Goal: Find specific page/section: Find specific page/section

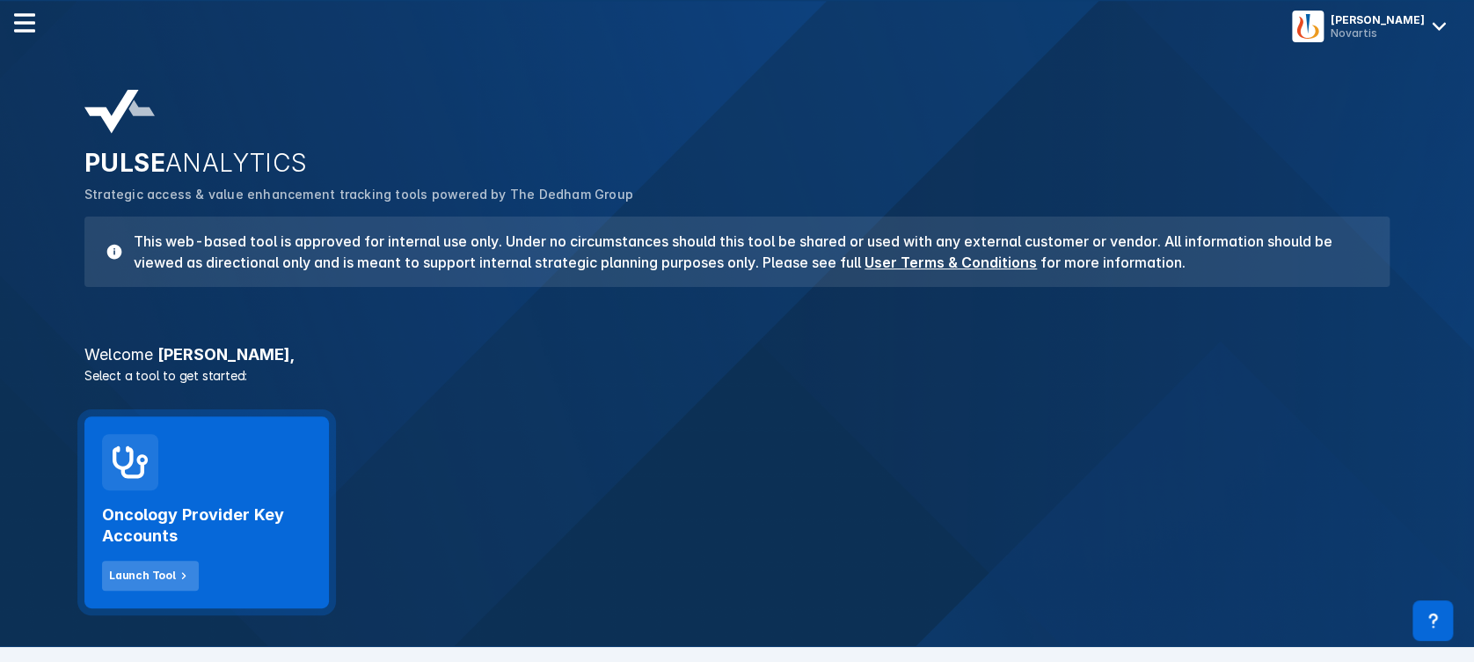
click at [127, 573] on div "Launch Tool" at bounding box center [142, 575] width 67 height 16
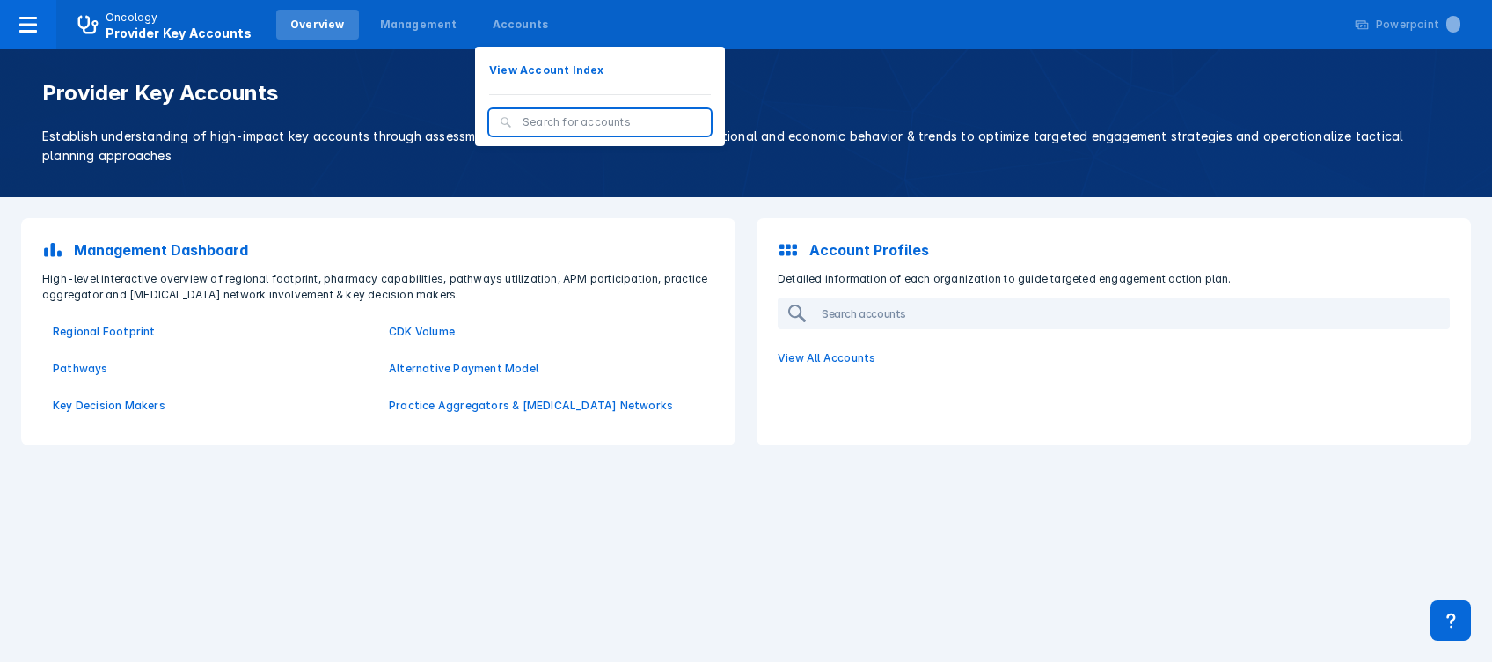
click at [490, 113] on div at bounding box center [600, 122] width 222 height 26
click at [534, 121] on input "search" at bounding box center [612, 122] width 178 height 16
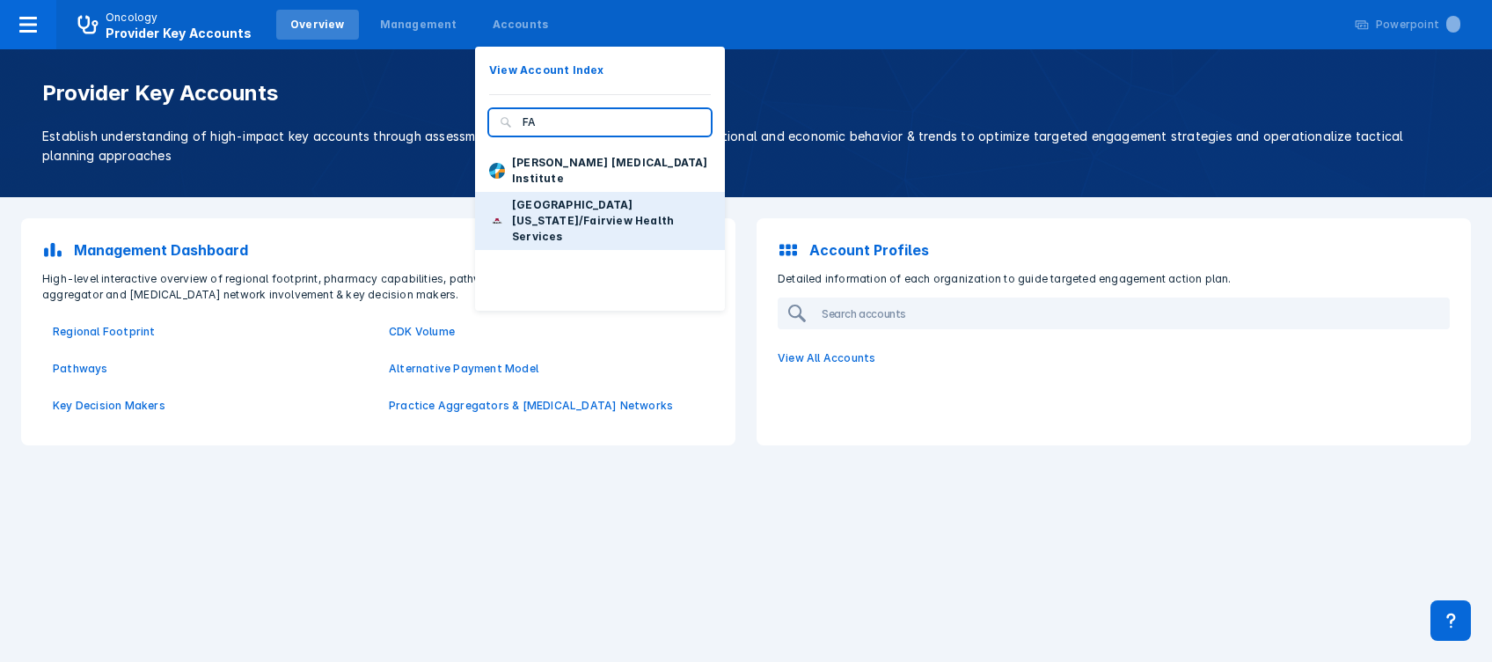
type input "FA"
click at [551, 197] on p "[GEOGRAPHIC_DATA][US_STATE]/Fairview Health Services" at bounding box center [611, 221] width 199 height 48
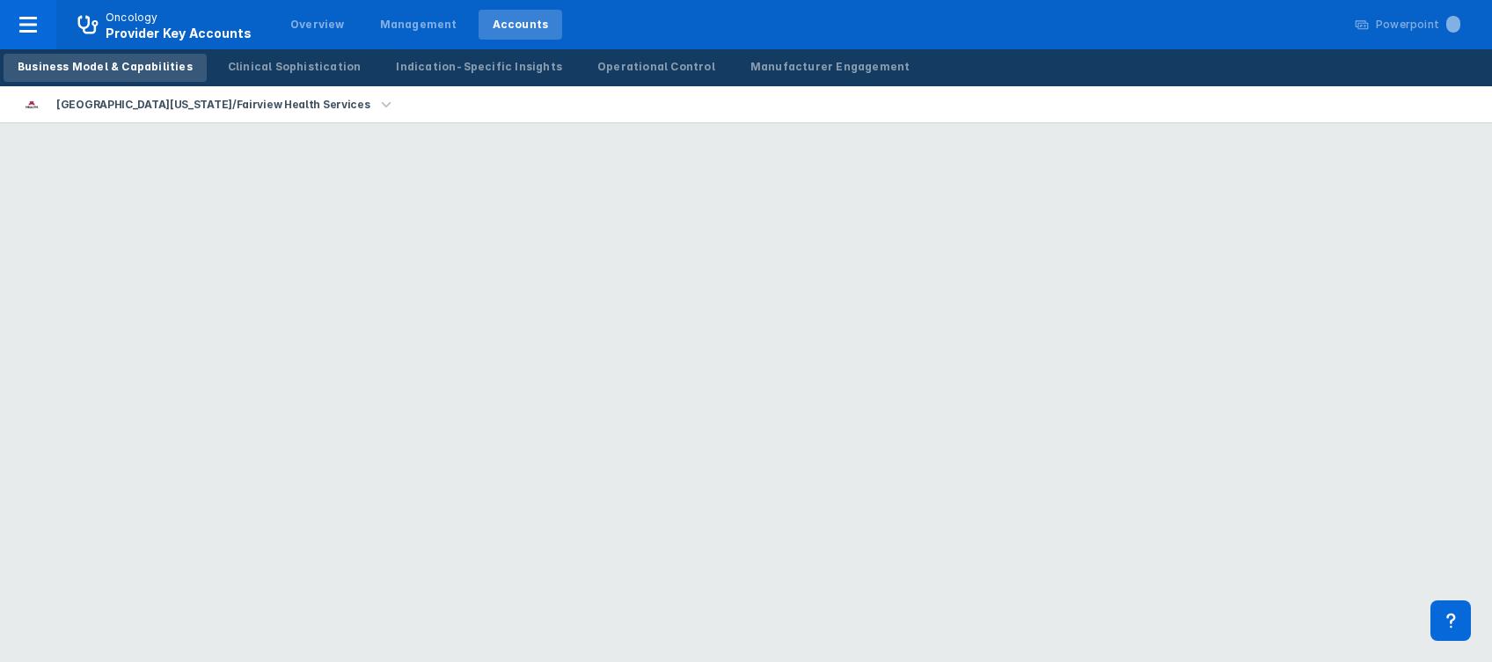
drag, startPoint x: 551, startPoint y: 190, endPoint x: 1102, endPoint y: 512, distance: 638.7
click at [1102, 0] on html "Oncology Provider Key Accounts Overview Management Accounts Powerpoint ... Busi…" at bounding box center [746, 0] width 1492 height 0
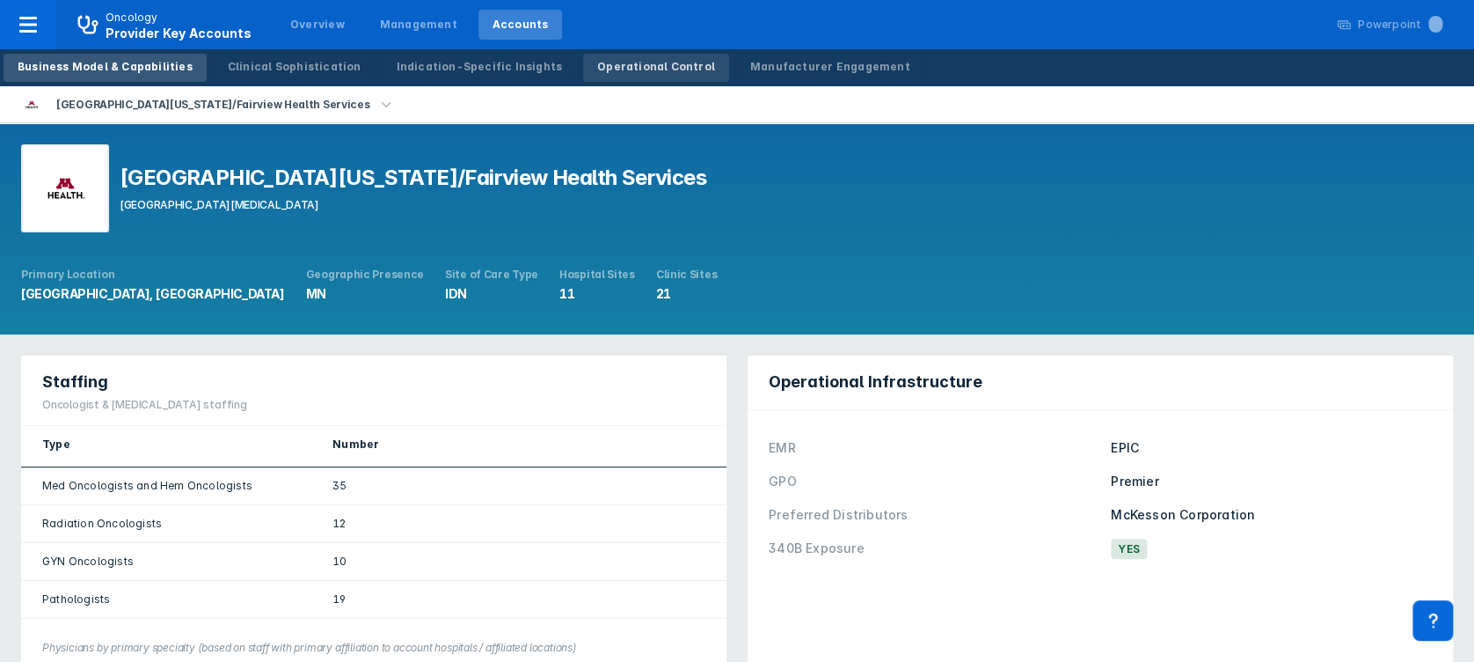
click at [597, 69] on div "Operational Control" at bounding box center [656, 67] width 118 height 16
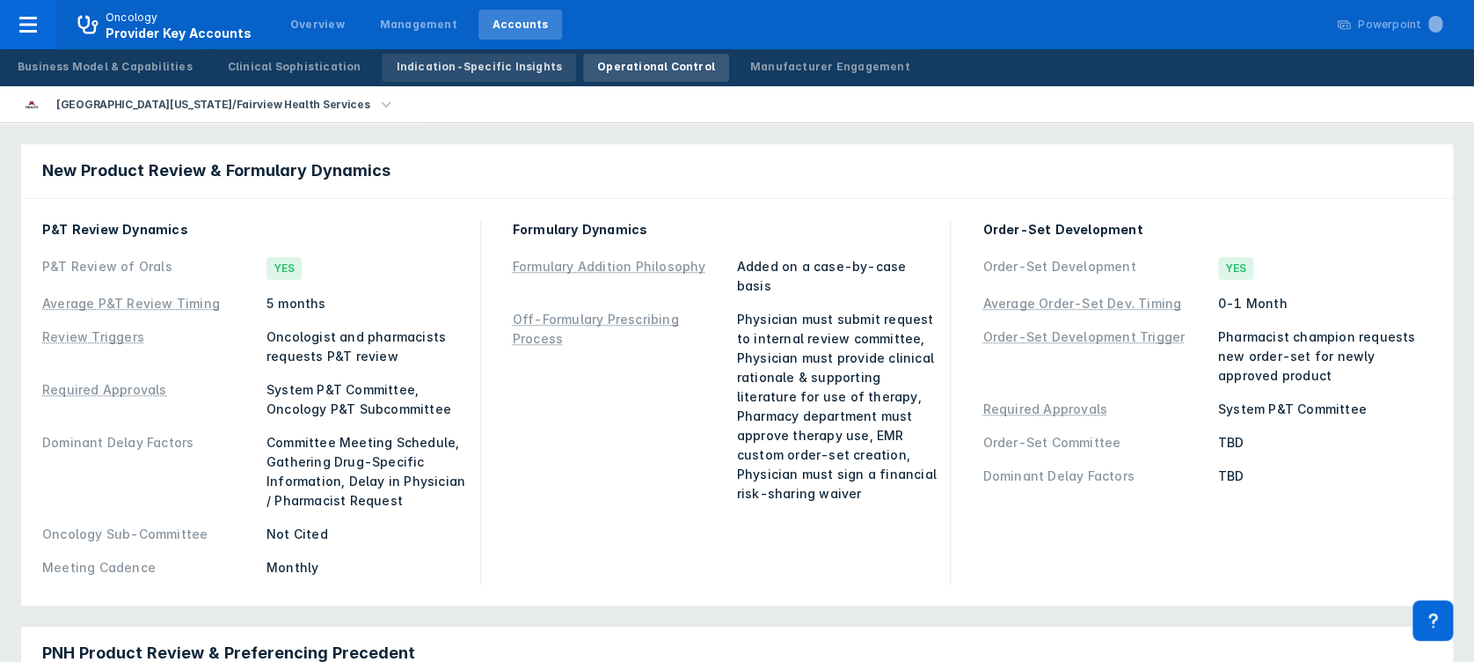
click at [451, 59] on div "Indication-Specific Insights" at bounding box center [479, 67] width 166 height 16
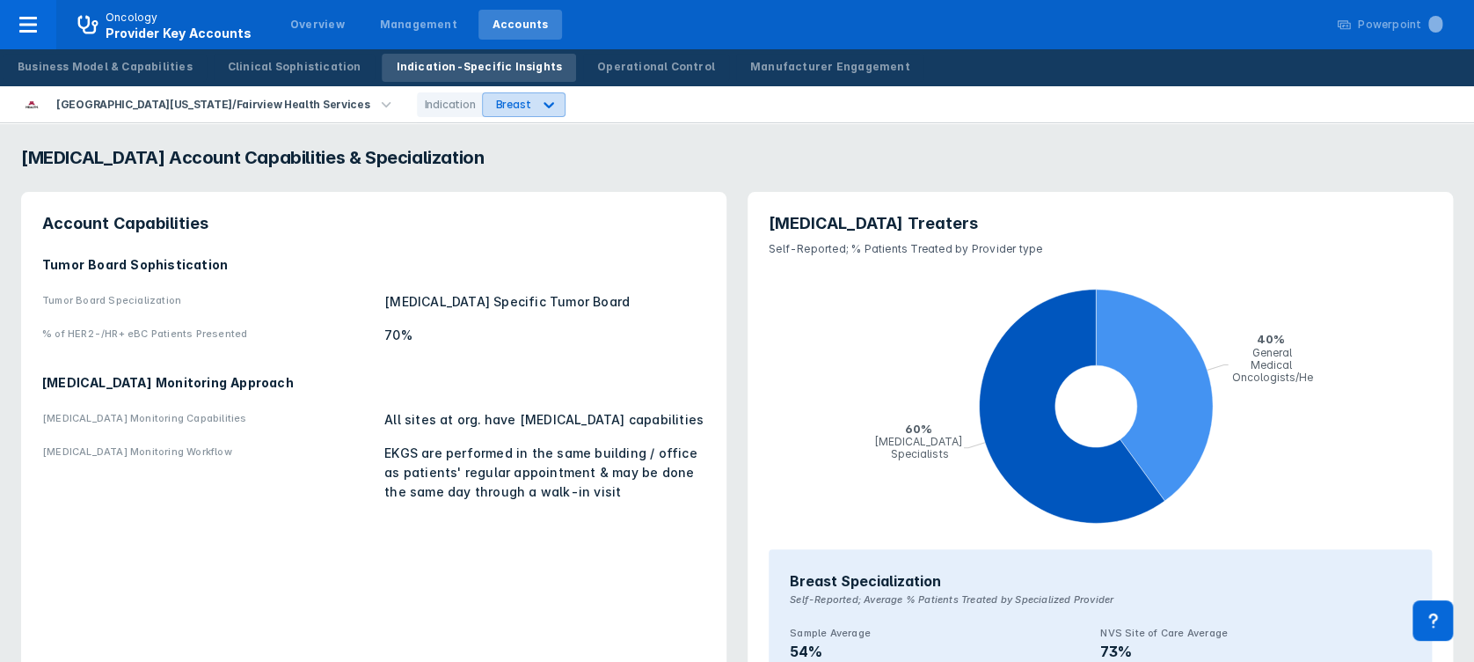
click at [540, 105] on icon at bounding box center [549, 105] width 18 height 18
click at [441, 177] on div "PNH" at bounding box center [443, 179] width 50 height 34
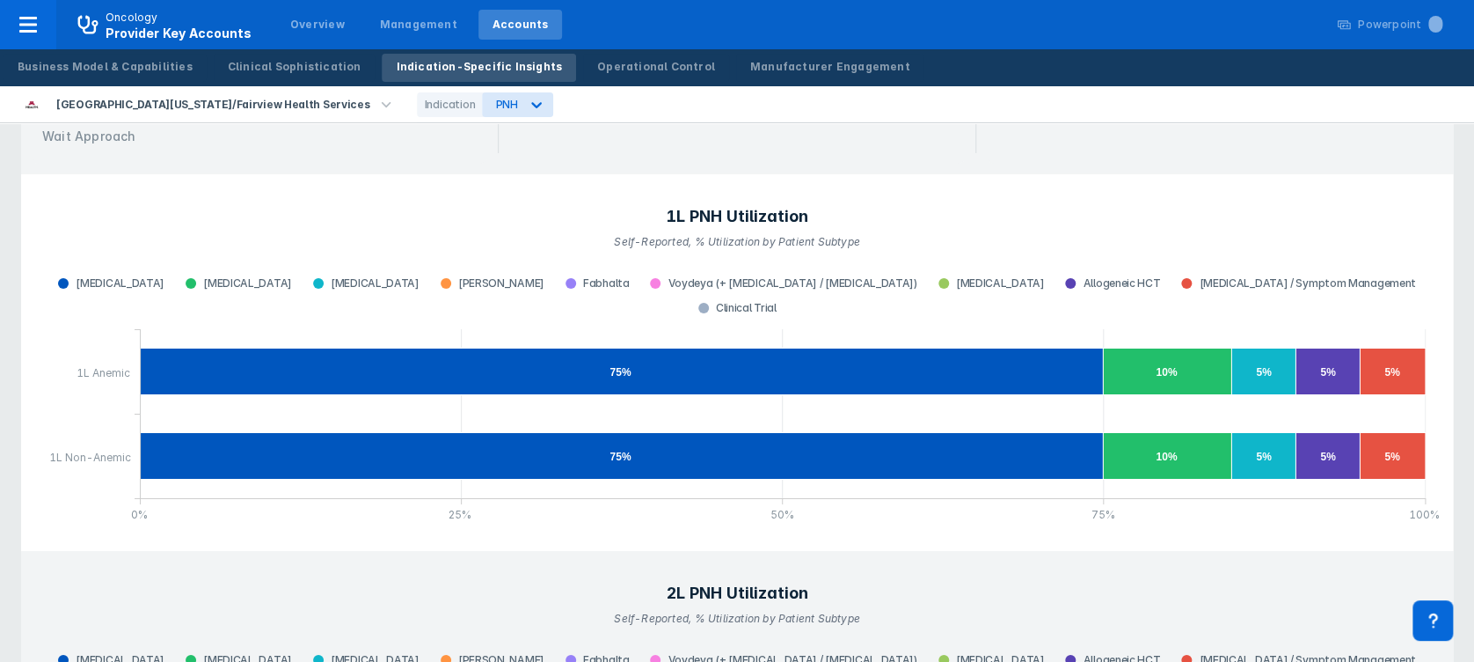
scroll to position [2992, 0]
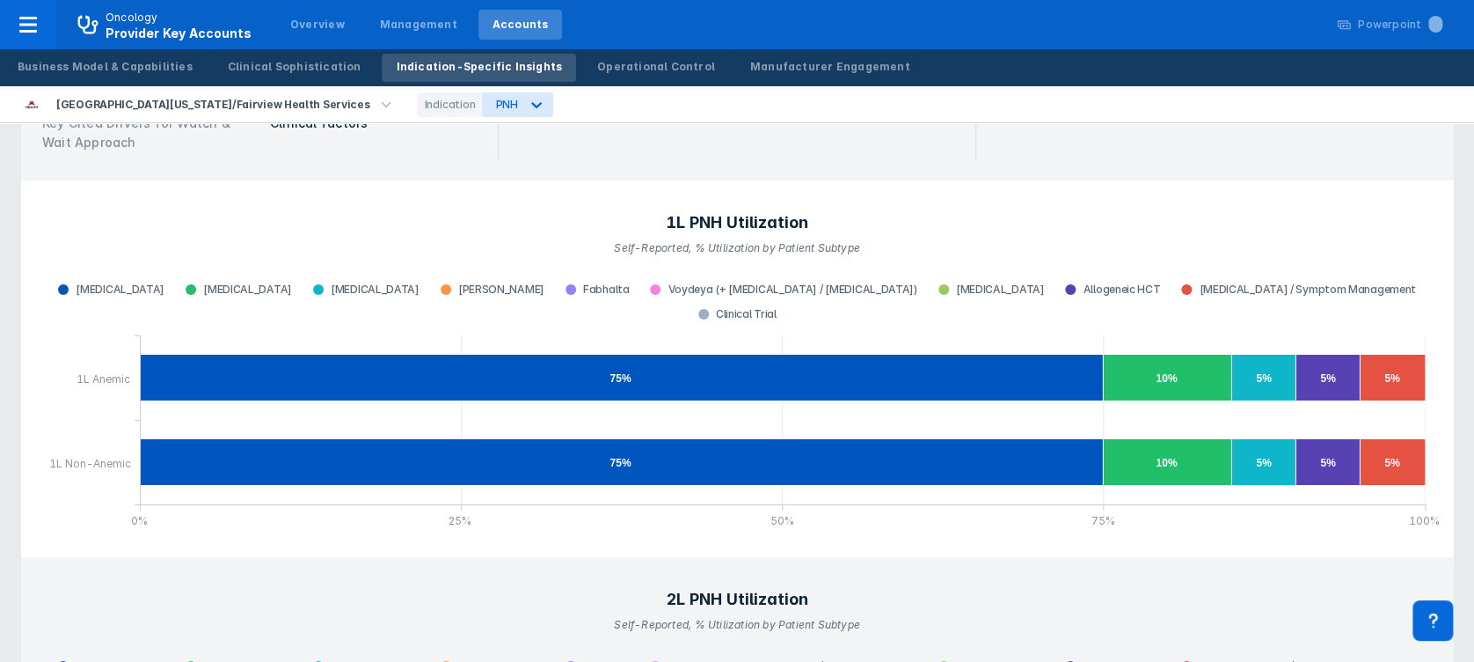
drag, startPoint x: 1480, startPoint y: 530, endPoint x: 1363, endPoint y: 552, distance: 119.2
click at [1363, 567] on header "2L PNH Utilization Self-Reported, % Utilization by Patient Subtype" at bounding box center [737, 610] width 1411 height 86
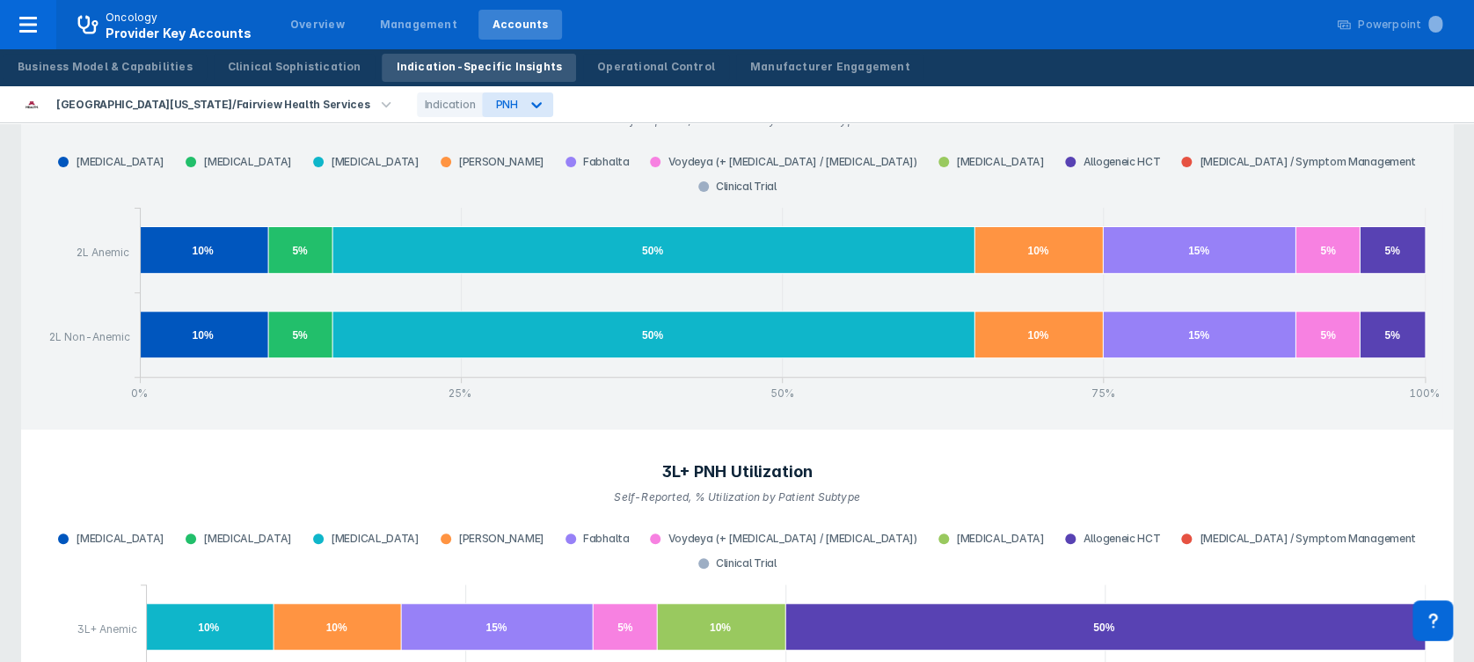
scroll to position [3539, 0]
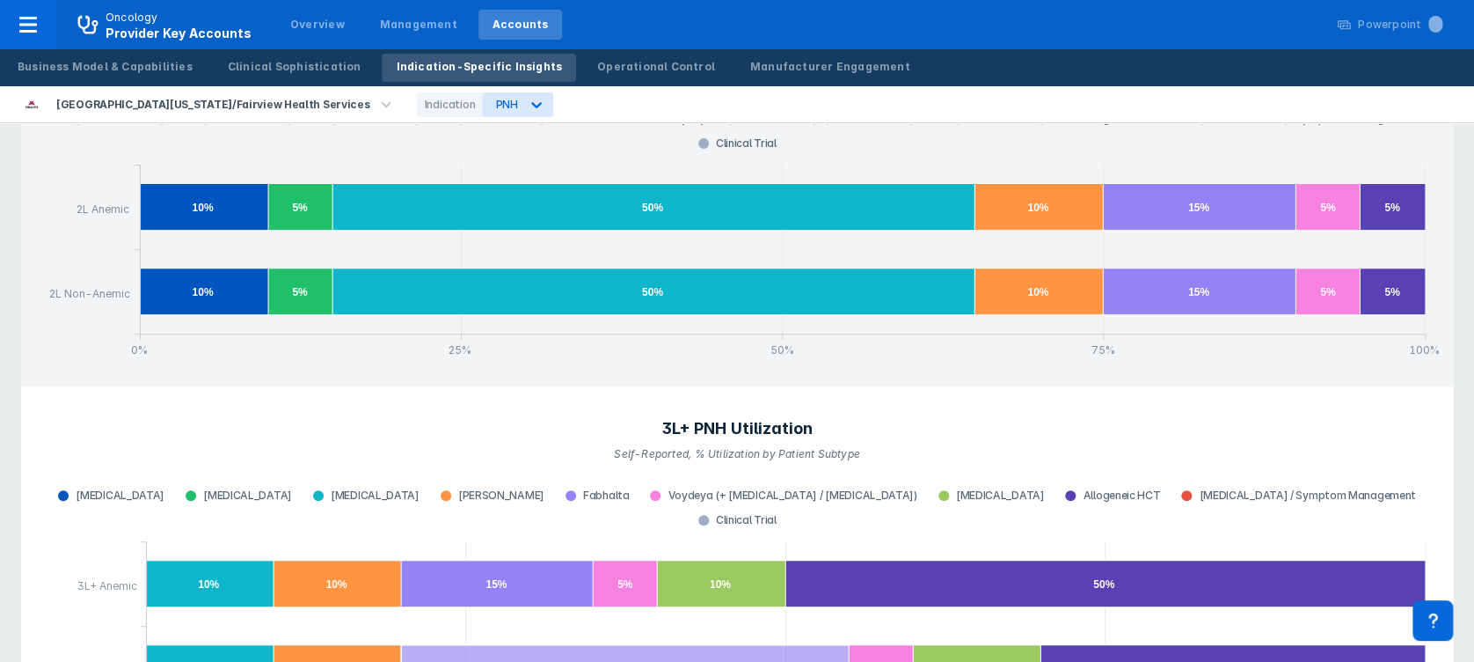
click at [530, 645] on icon "bar chart , with 10 bar series, . Y-scale minimum value is 0 , maximum value is…" at bounding box center [625, 668] width 449 height 47
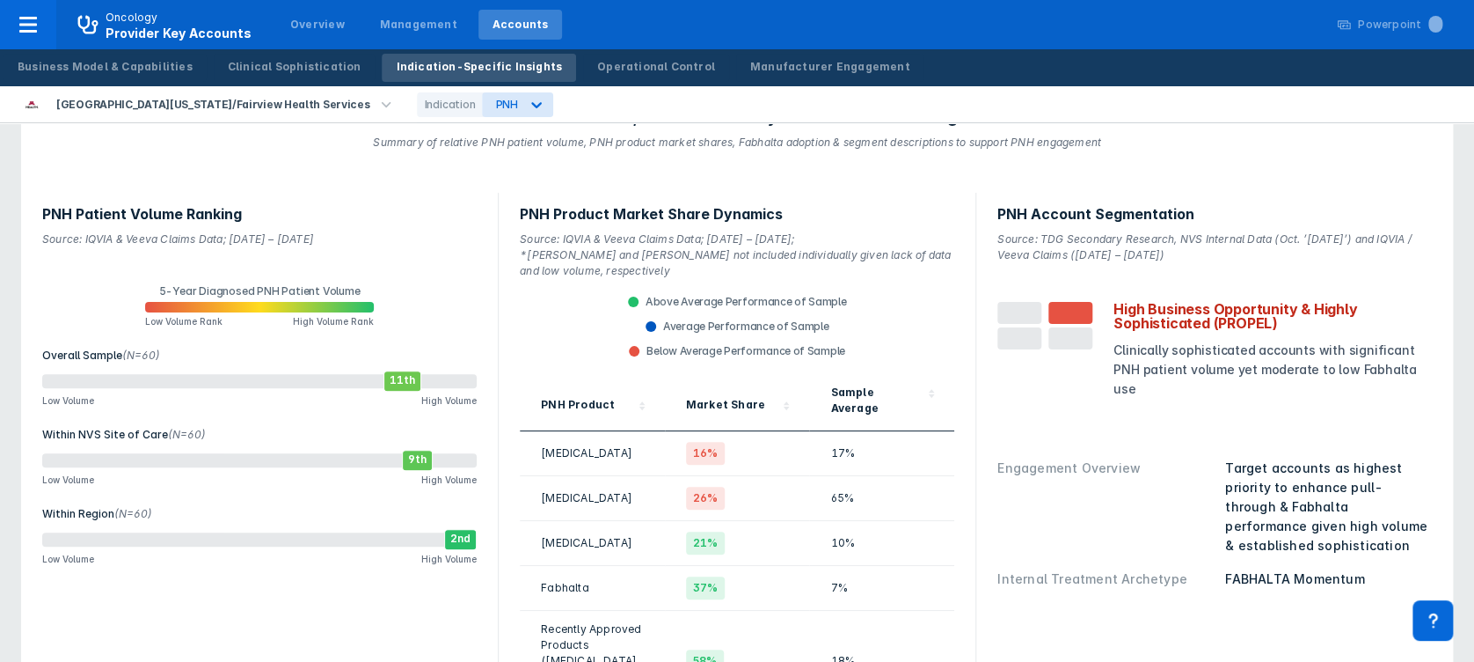
scroll to position [0, 0]
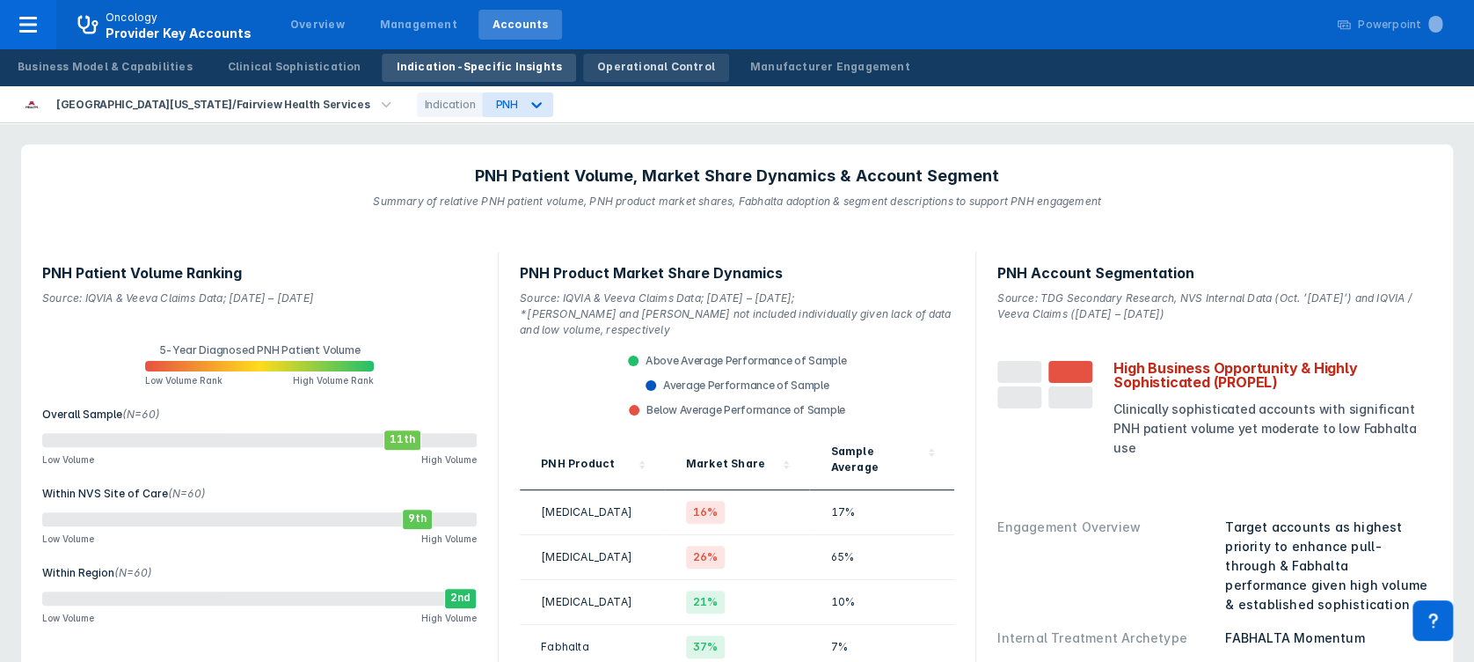
click at [616, 65] on div "Operational Control" at bounding box center [656, 67] width 118 height 16
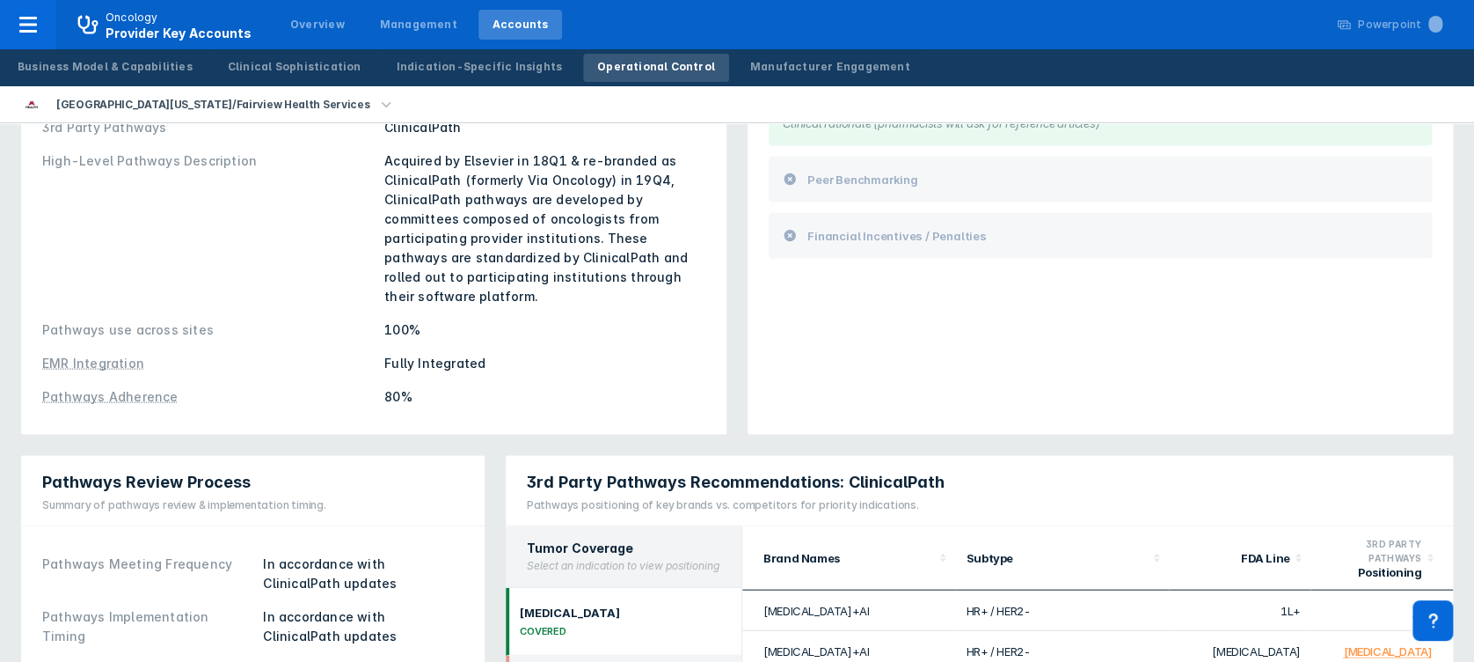
scroll to position [1760, 0]
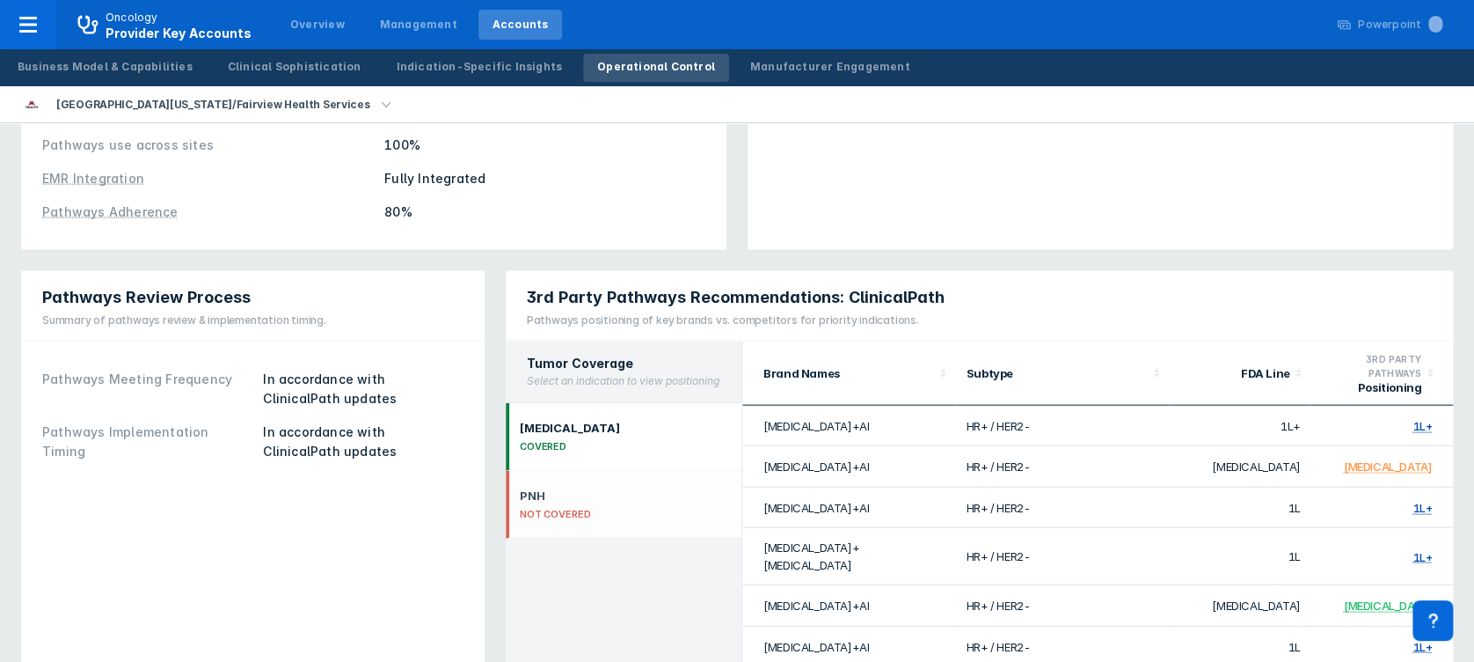
click at [582, 488] on div "PNH NOT COVERED" at bounding box center [555, 504] width 71 height 32
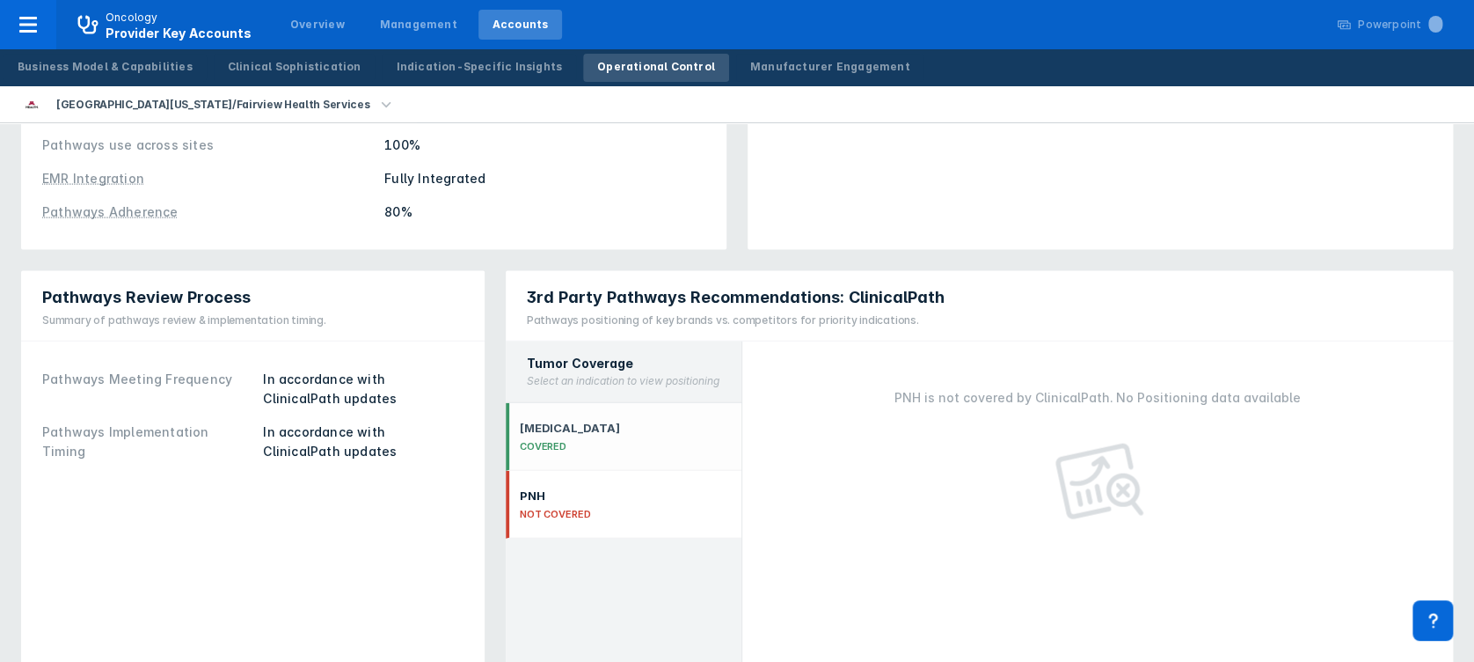
click at [565, 440] on div "COVERED" at bounding box center [570, 446] width 100 height 12
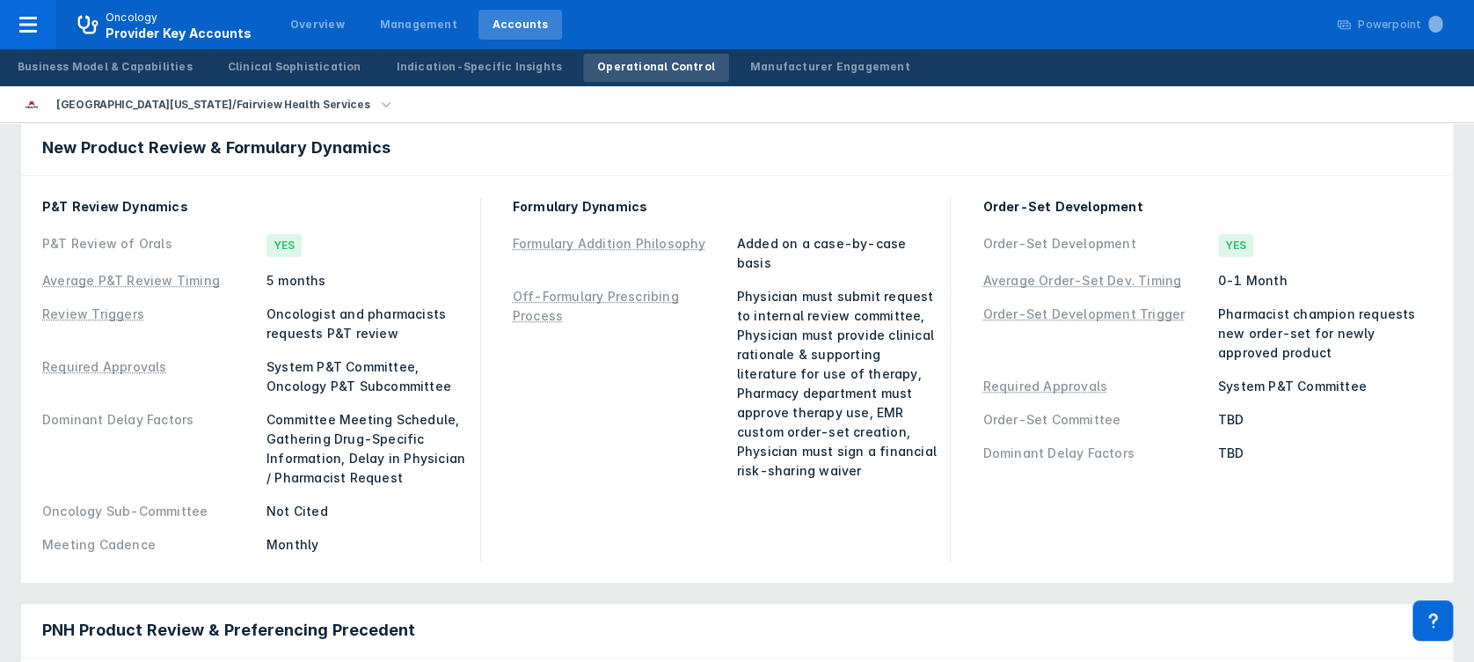
scroll to position [0, 0]
